Goal: Register for event/course

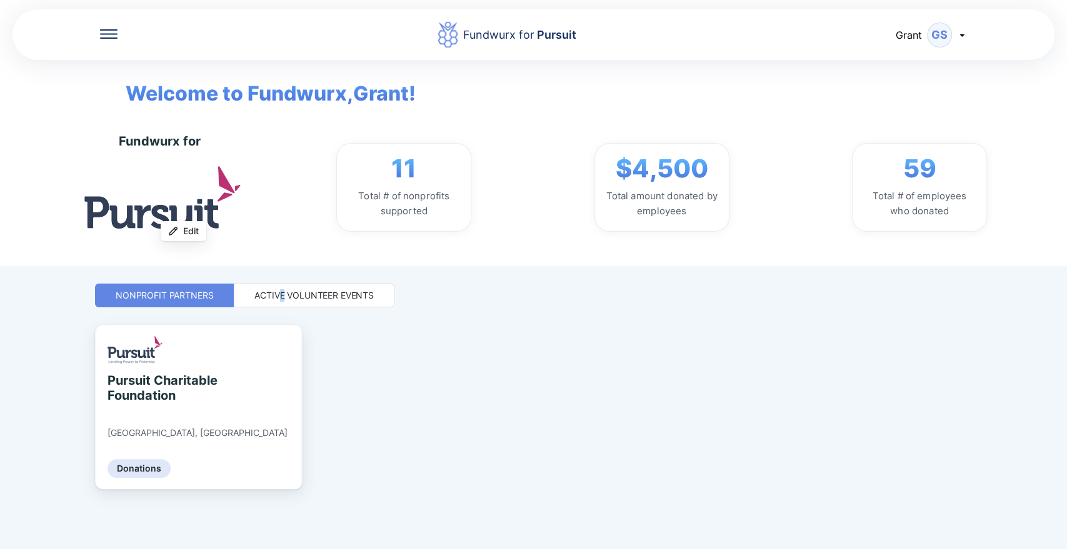
click at [284, 297] on div "Active Volunteer Events" at bounding box center [313, 295] width 119 height 12
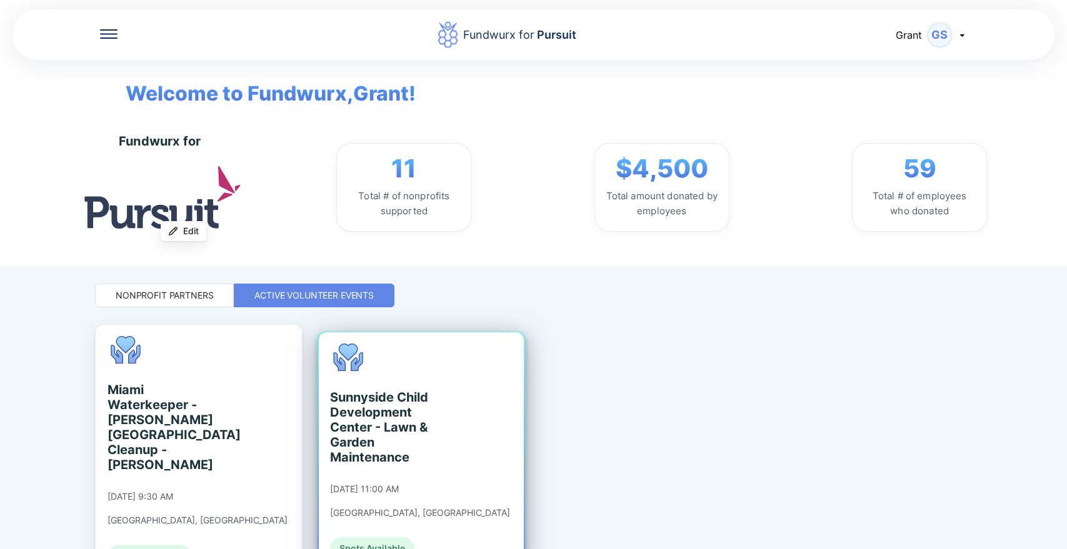
click at [350, 374] on div "Sunnyside Child Development Center - Lawn & Garden Maintenance [DATE] 11:00 AM …" at bounding box center [420, 452] width 180 height 216
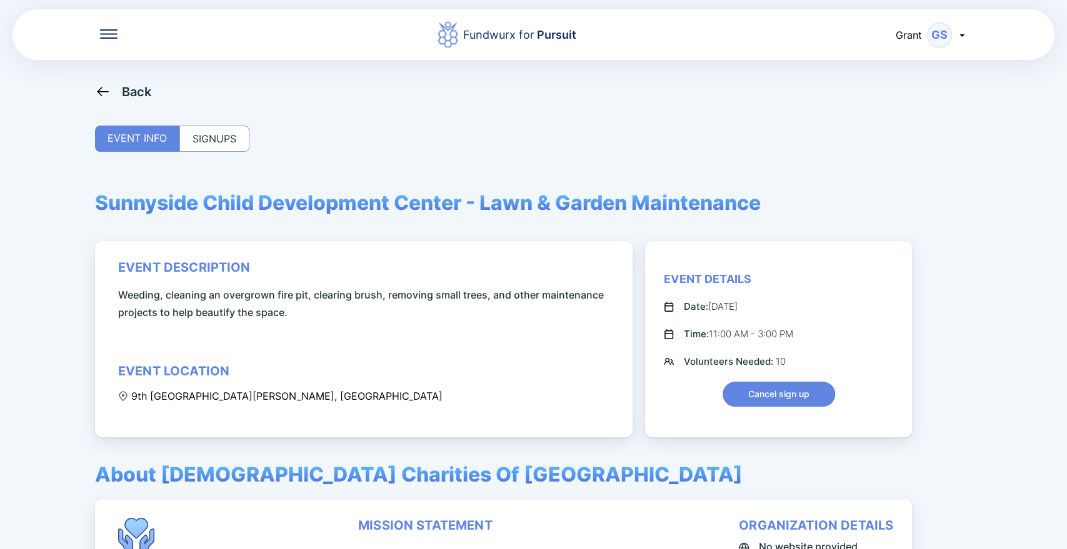
click at [208, 132] on div "SIGNUPS" at bounding box center [214, 139] width 70 height 26
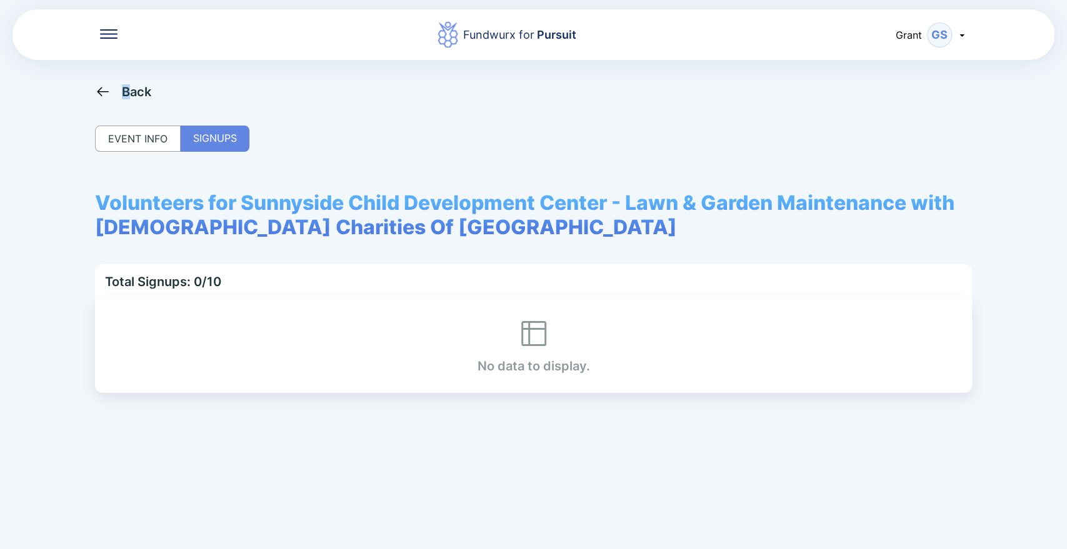
click at [126, 97] on div "Back" at bounding box center [137, 91] width 30 height 15
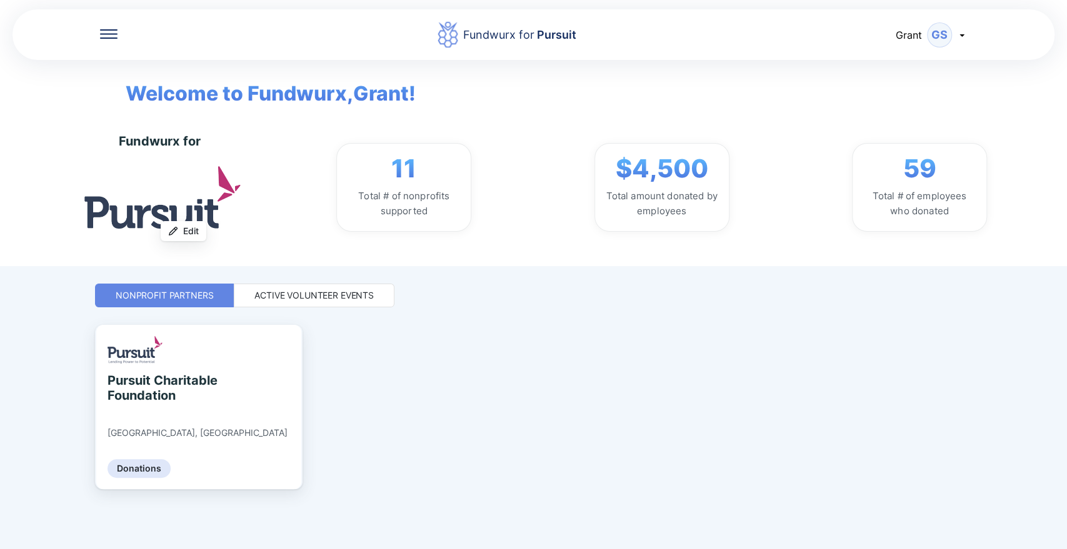
click at [310, 292] on div "Active Volunteer Events" at bounding box center [313, 295] width 119 height 12
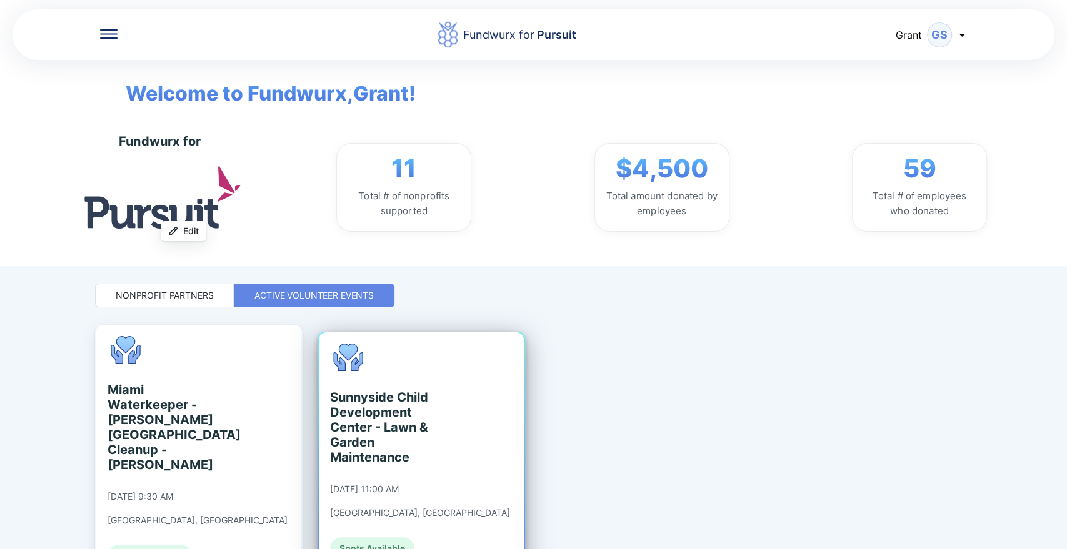
click at [396, 418] on div "Sunnyside Child Development Center - Lawn & Garden Maintenance" at bounding box center [387, 427] width 114 height 75
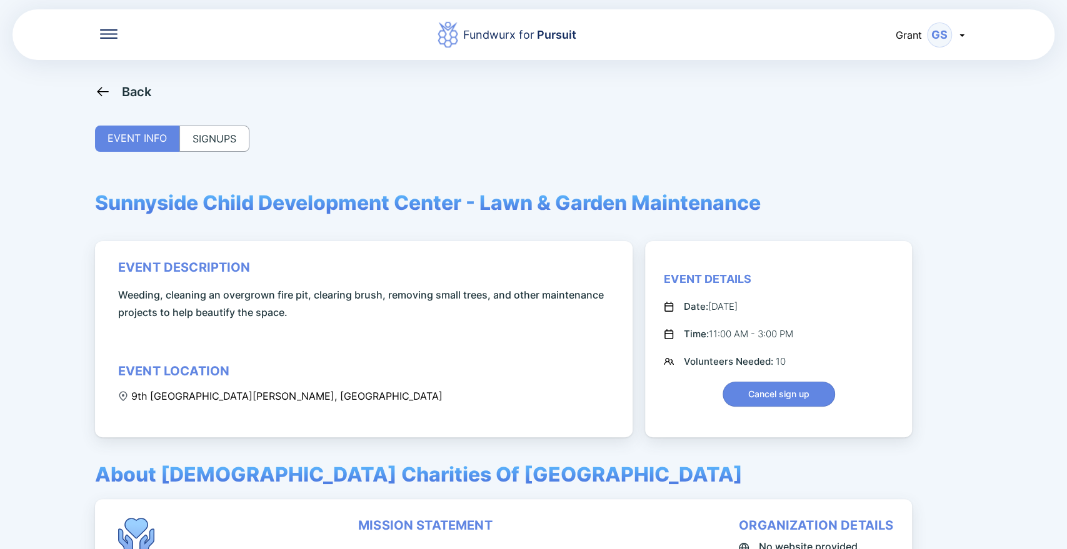
click at [241, 138] on div "SIGNUPS" at bounding box center [214, 139] width 70 height 26
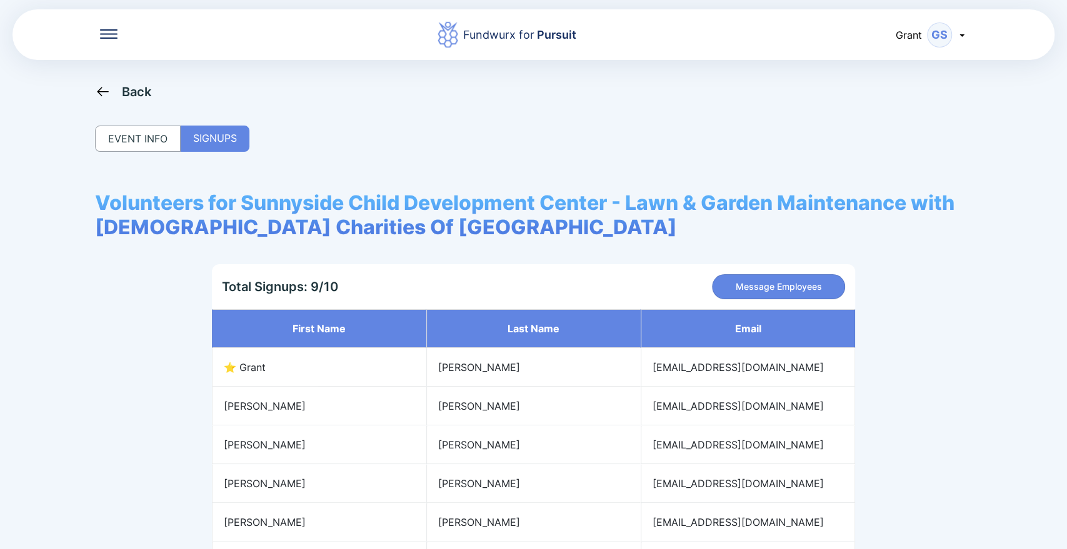
click at [115, 93] on div "Back" at bounding box center [123, 92] width 57 height 16
